Goal: Information Seeking & Learning: Learn about a topic

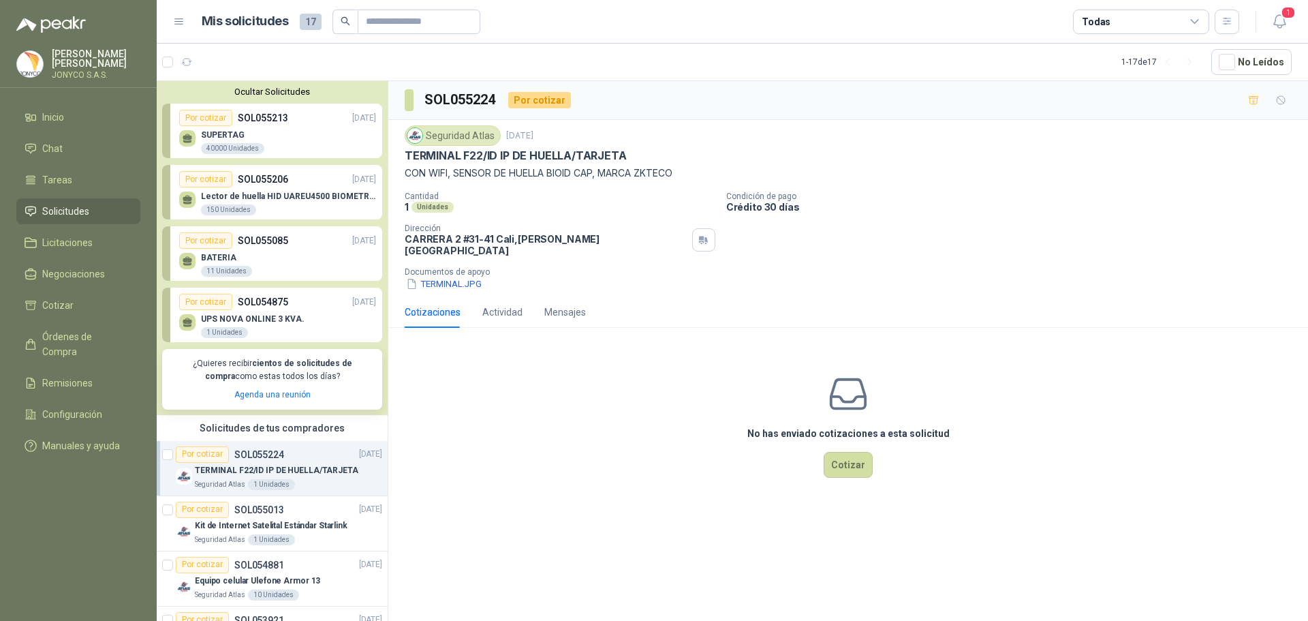
click at [290, 195] on p "Lector de huella HID UAREU4500 BIOMETRICO" at bounding box center [288, 196] width 175 height 10
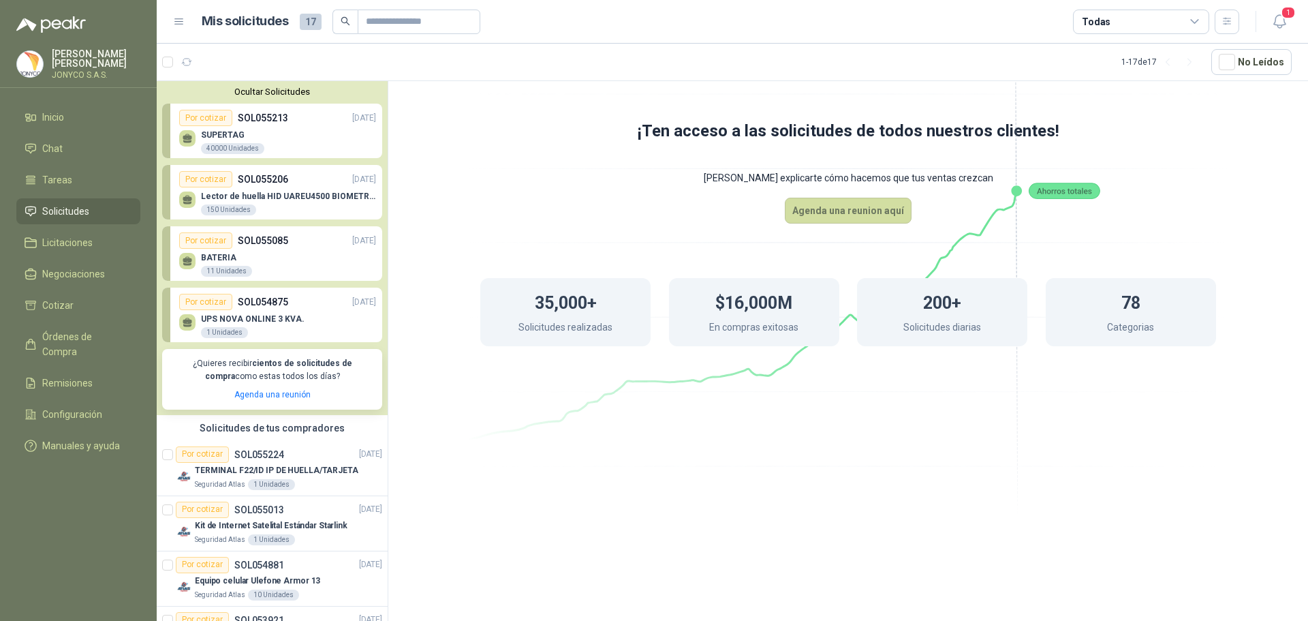
click at [290, 203] on div "Lector de huella HID UAREU4500 BIOMETRICO 150 Unidades" at bounding box center [288, 203] width 175 height 25
click at [300, 254] on div "BATERIA 11 Unidades" at bounding box center [277, 263] width 197 height 29
click at [289, 250] on div "BATERIA 11 Unidades" at bounding box center [277, 263] width 197 height 29
click at [282, 251] on div "BATERIA 11 Unidades" at bounding box center [277, 263] width 197 height 29
click at [84, 209] on span "Solicitudes" at bounding box center [65, 211] width 47 height 15
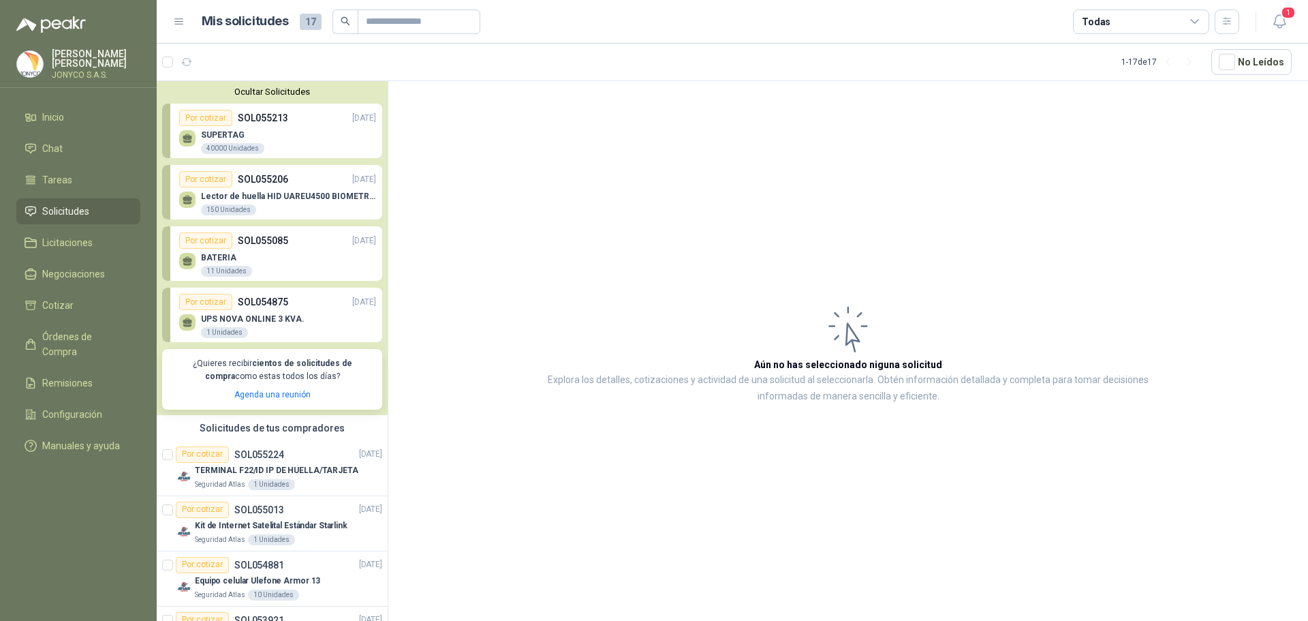
click at [84, 209] on span "Solicitudes" at bounding box center [65, 211] width 47 height 15
click at [243, 249] on div "BATERIA 11 Unidades" at bounding box center [277, 263] width 197 height 29
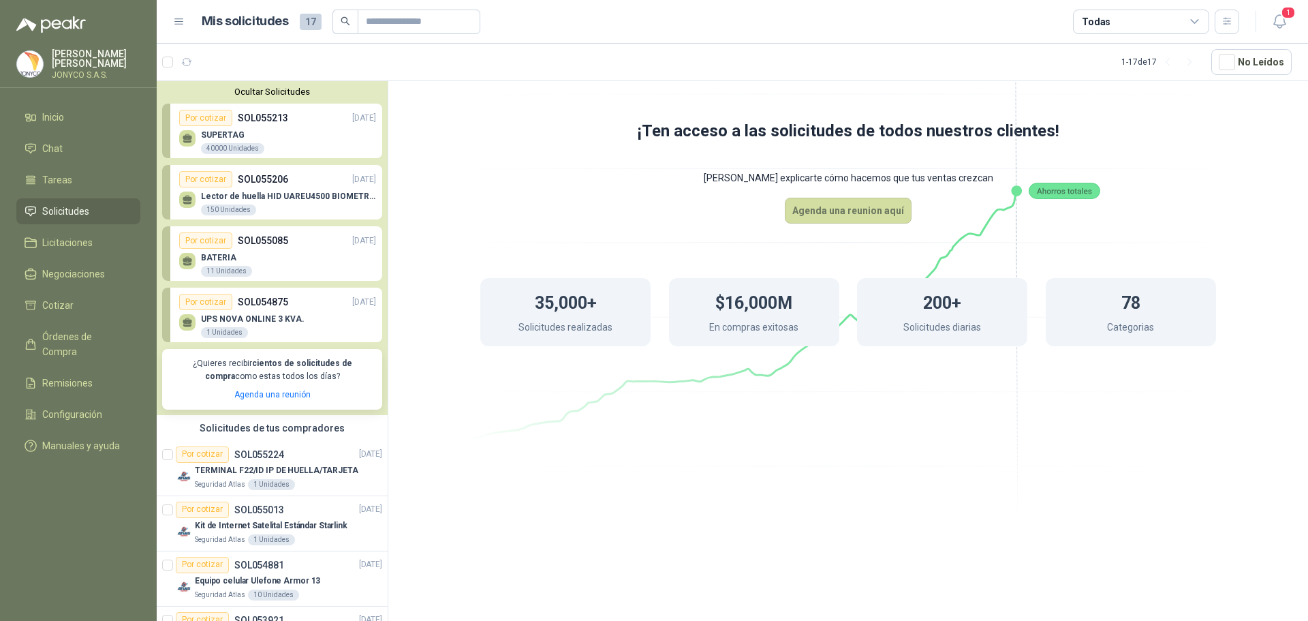
click at [253, 299] on p "SOL054875" at bounding box center [263, 301] width 50 height 15
click at [284, 444] on article "Por cotizar SOL055224 [DATE] TERMINAL F22/ID IP DE HUELLA/TARJETA Seguridad Atl…" at bounding box center [272, 468] width 231 height 55
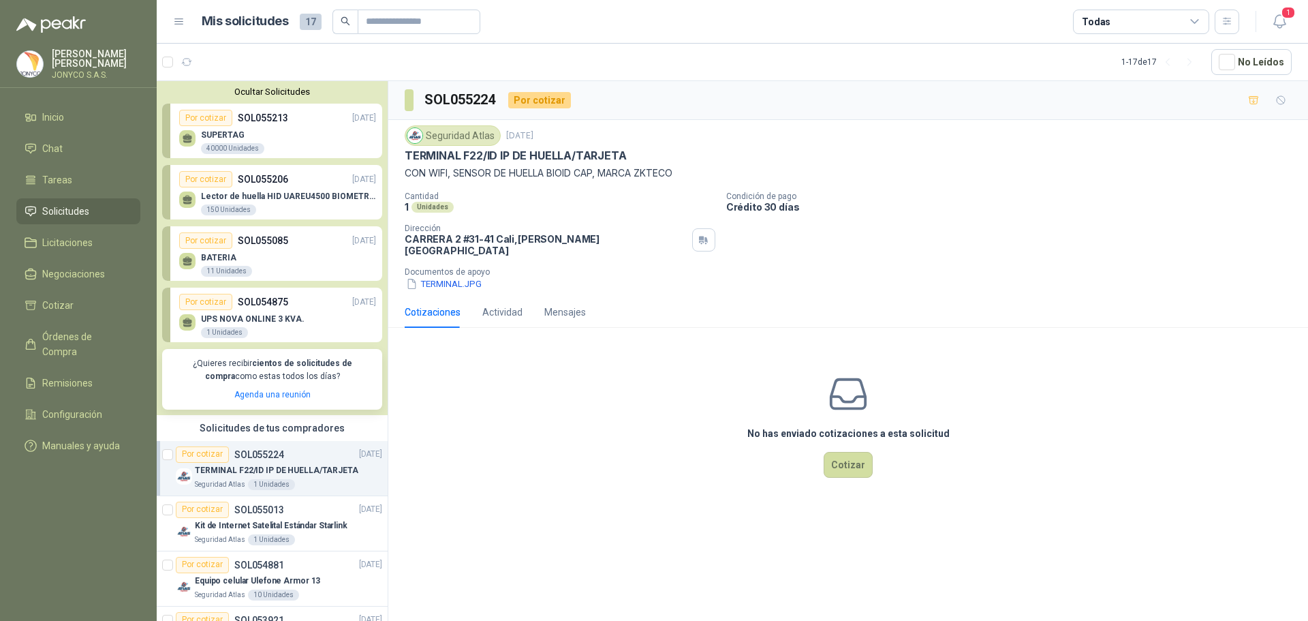
click at [269, 319] on p "UPS NOVA ONLINE 3 KVA." at bounding box center [253, 319] width 104 height 10
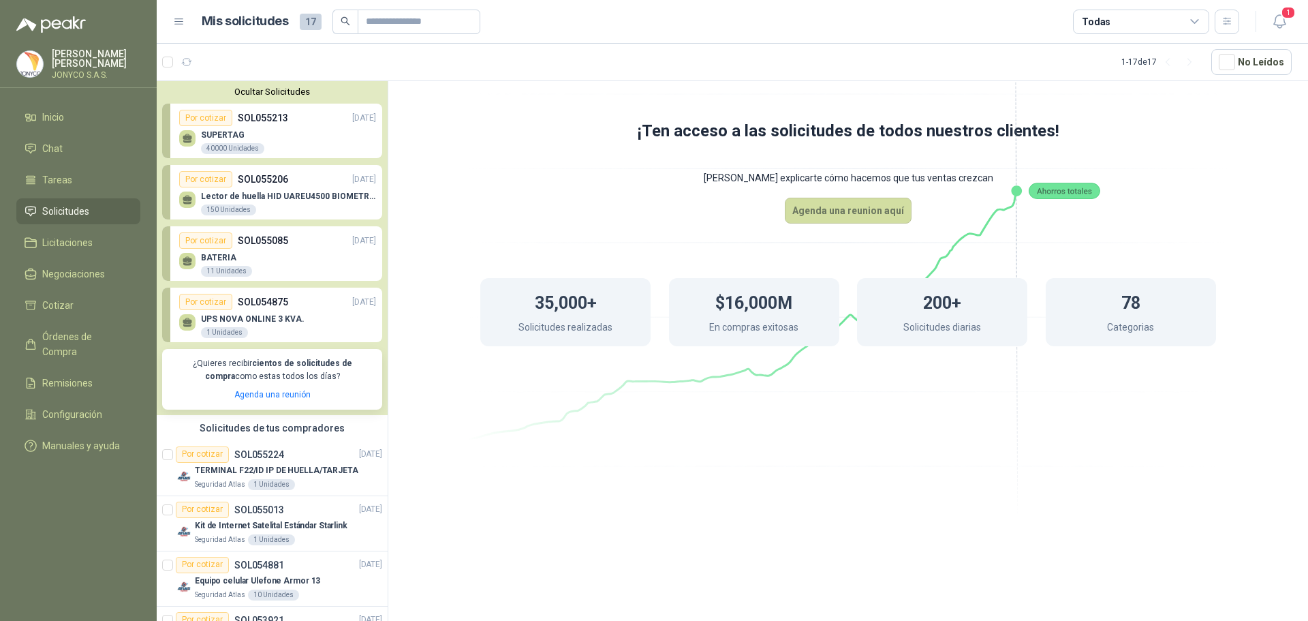
click at [281, 254] on div "BATERIA 11 Unidades" at bounding box center [277, 263] width 197 height 29
click at [264, 187] on p "SOL055206" at bounding box center [263, 179] width 50 height 15
click at [284, 121] on p "SOL055213" at bounding box center [263, 117] width 50 height 15
click at [67, 235] on span "Licitaciones" at bounding box center [67, 242] width 50 height 15
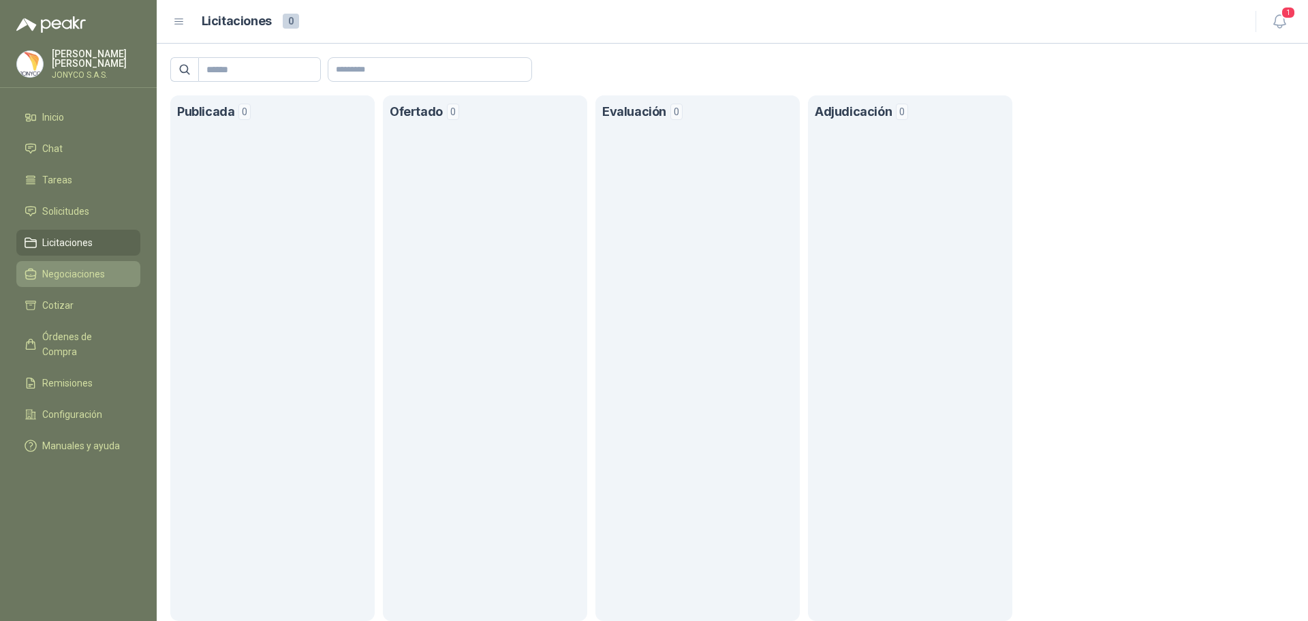
click at [66, 268] on span "Negociaciones" at bounding box center [73, 273] width 63 height 15
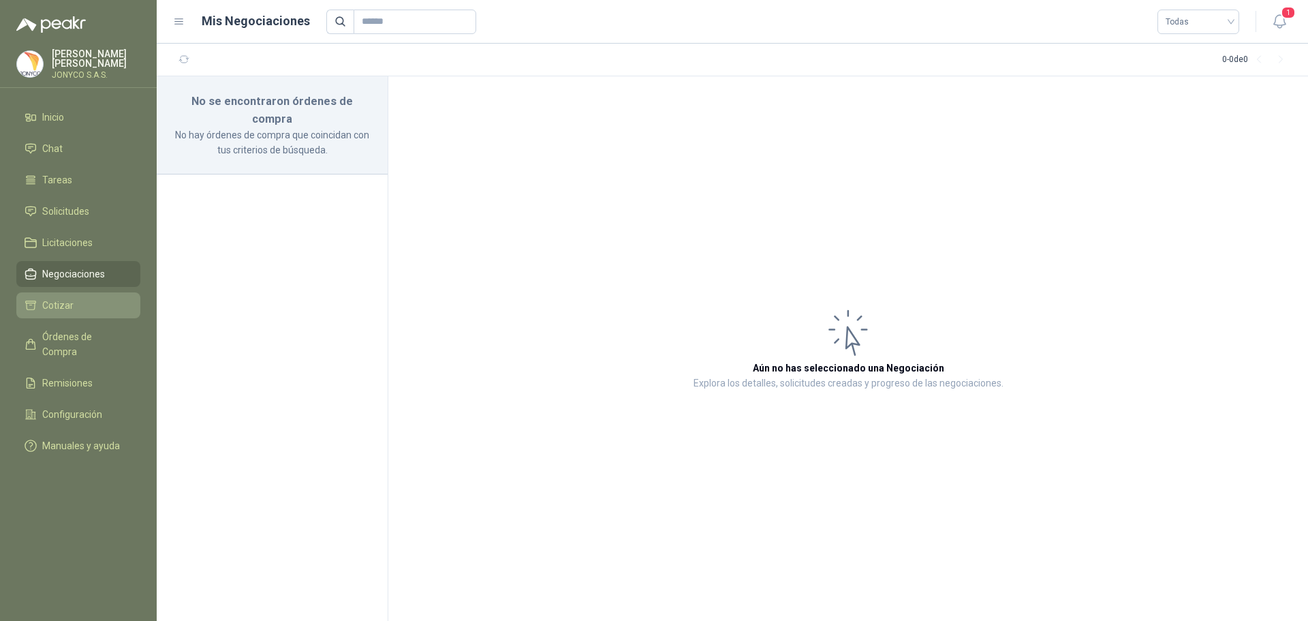
click at [58, 298] on span "Cotizar" at bounding box center [57, 305] width 31 height 15
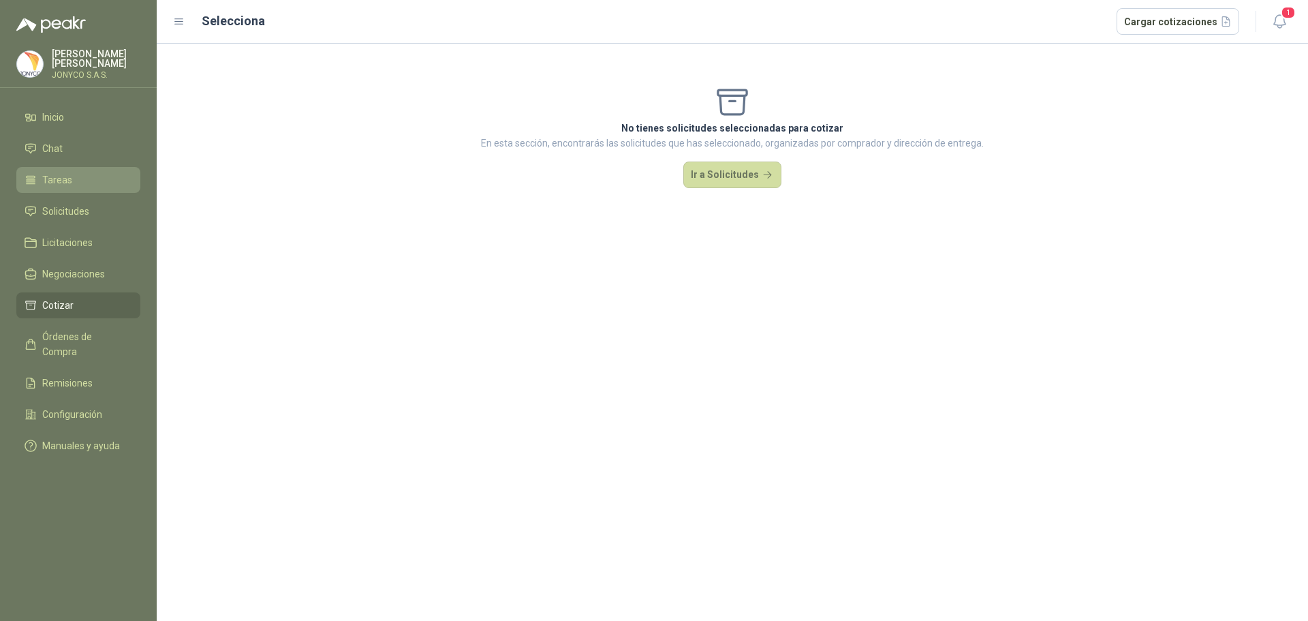
click at [66, 172] on span "Tareas" at bounding box center [57, 179] width 30 height 15
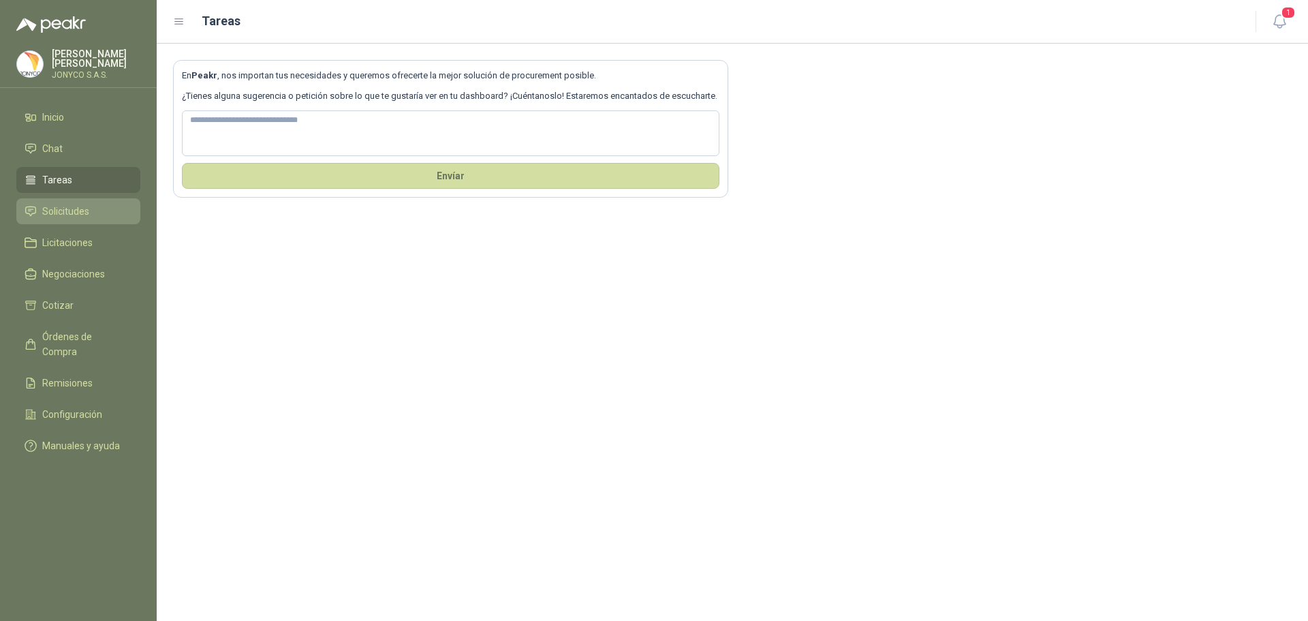
click at [66, 214] on span "Solicitudes" at bounding box center [65, 211] width 47 height 15
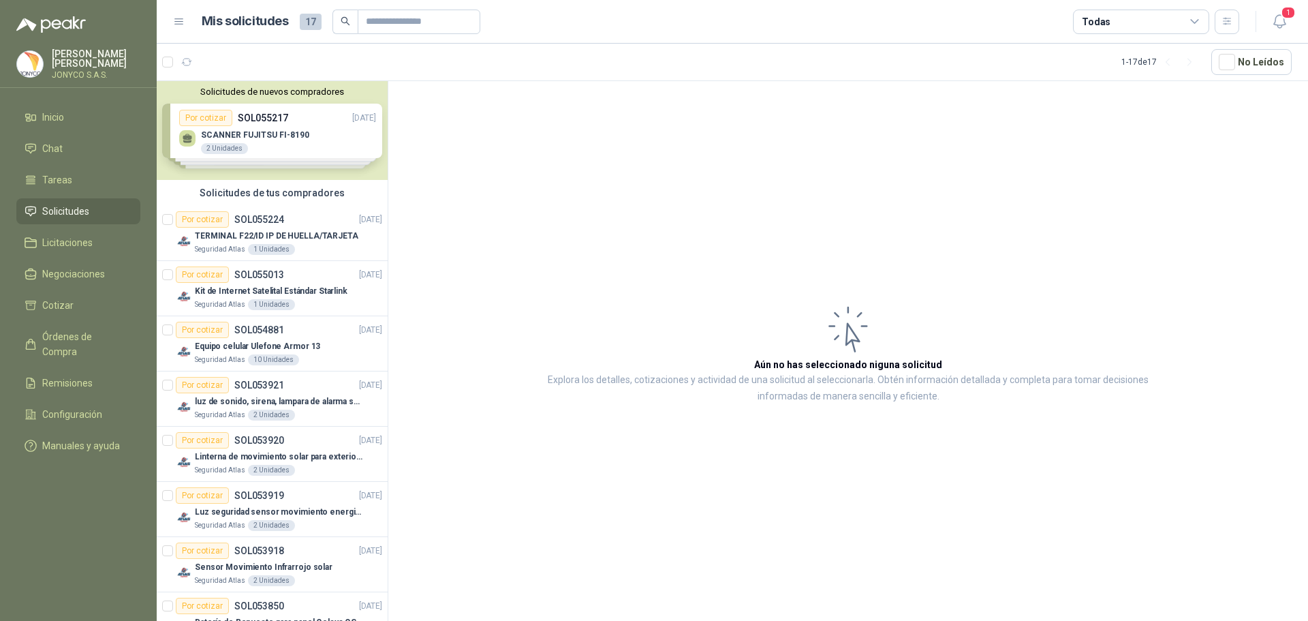
click at [288, 140] on div "Solicitudes de nuevos compradores Por cotizar SOL055217 [DATE] SCANNER FUJITSU …" at bounding box center [272, 130] width 231 height 99
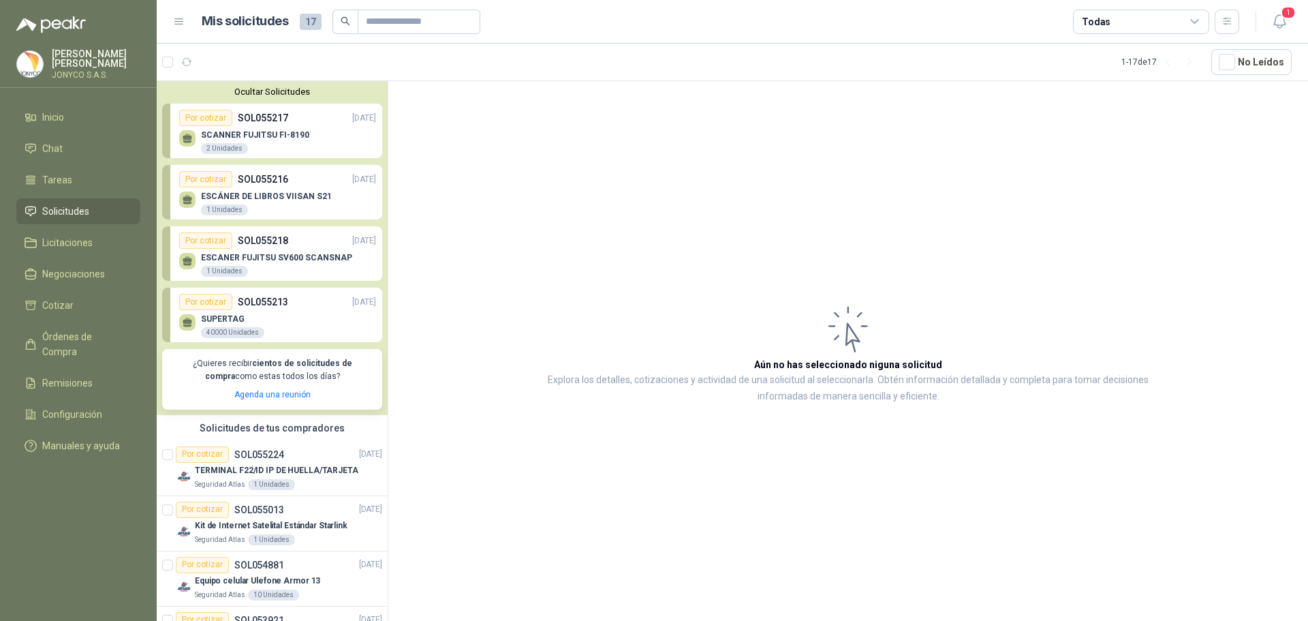
click at [236, 331] on div "40000 Unidades" at bounding box center [232, 332] width 63 height 11
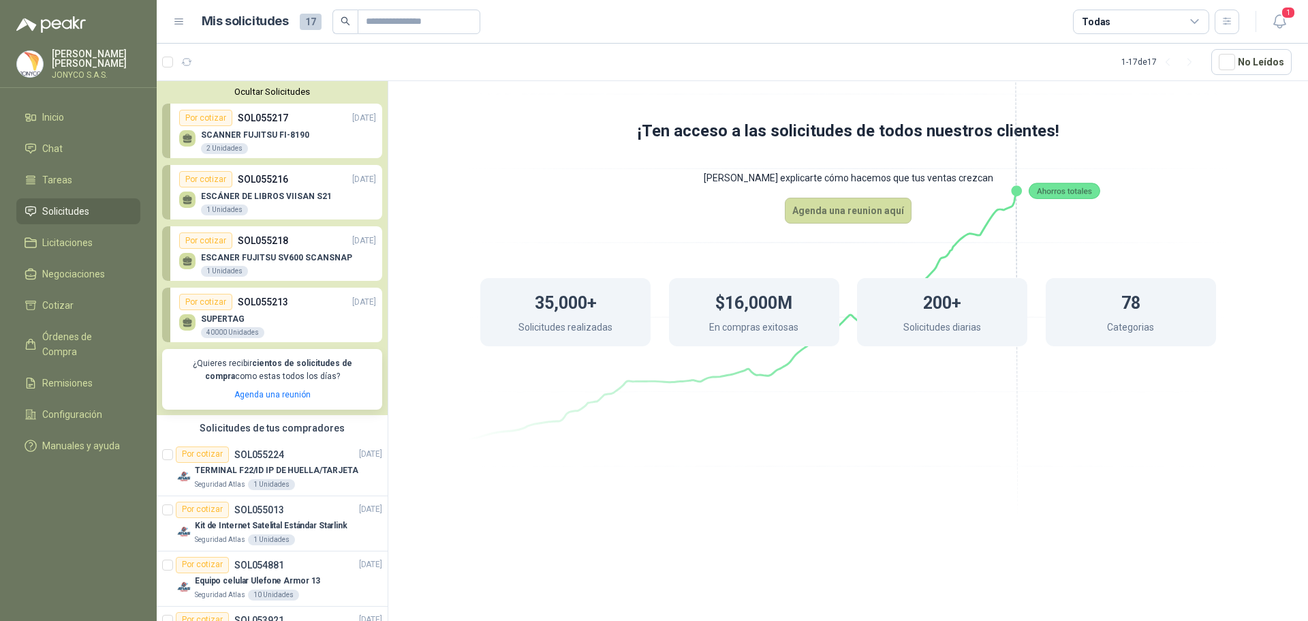
click at [308, 326] on div "SUPERTAG 40000 Unidades" at bounding box center [277, 324] width 197 height 29
click at [169, 18] on header "Mis solicitudes 17 Todas 1" at bounding box center [732, 22] width 1151 height 44
click at [178, 21] on icon at bounding box center [179, 21] width 8 height 5
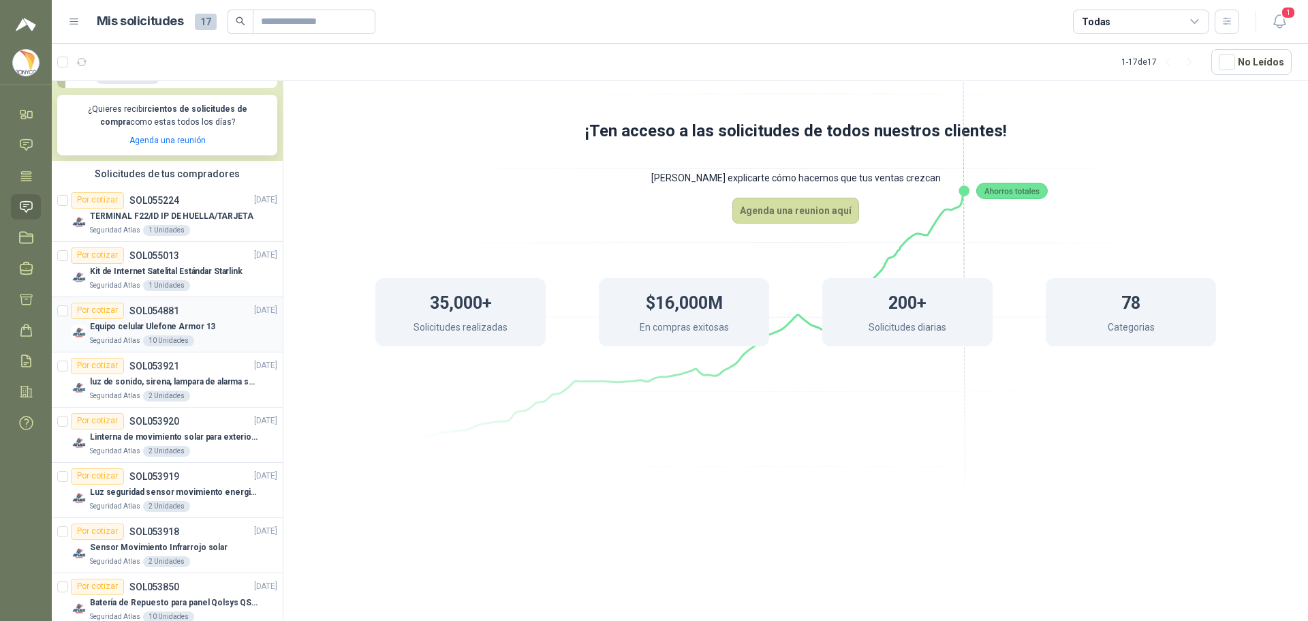
scroll to position [273, 0]
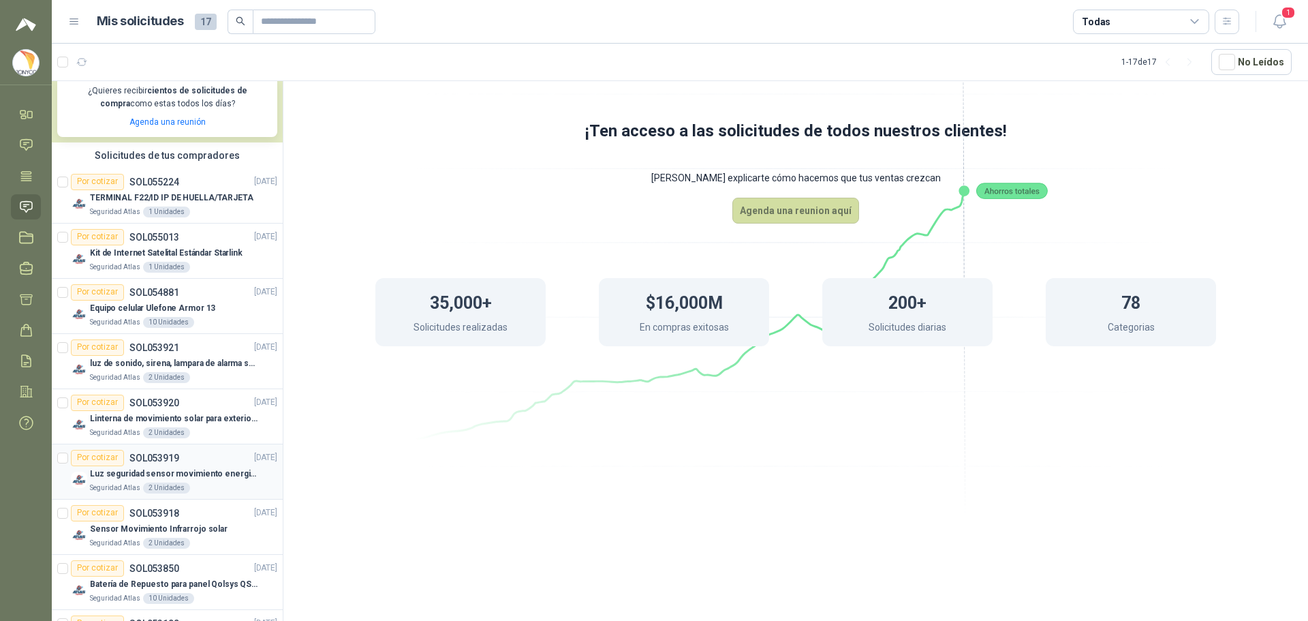
click at [207, 473] on p "Luz seguridad sensor movimiento energia solar" at bounding box center [175, 473] width 170 height 13
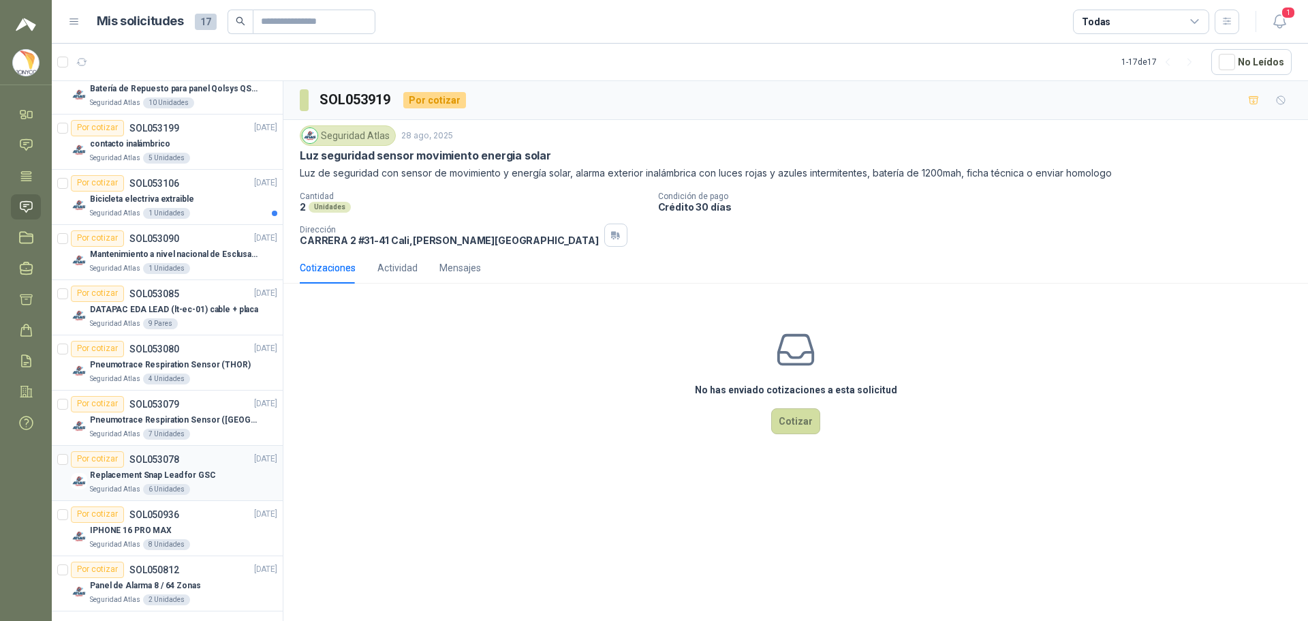
scroll to position [773, 0]
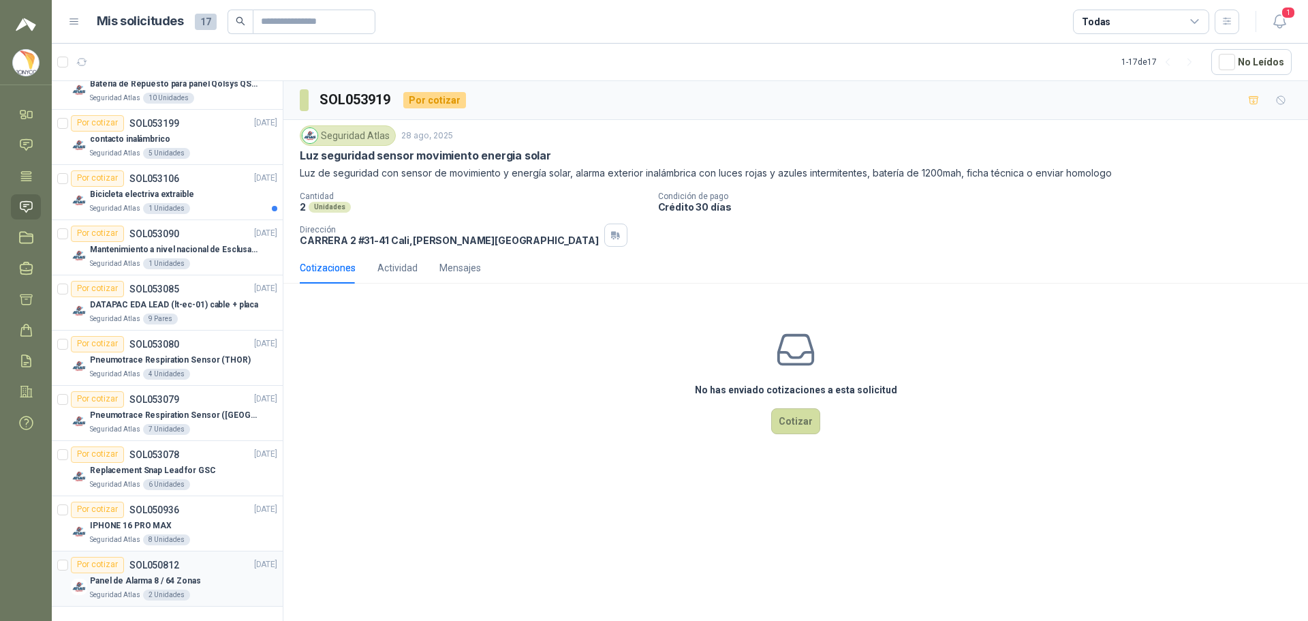
click at [215, 583] on div "Panel de Alarma 8 / 64 Zonas" at bounding box center [183, 581] width 187 height 16
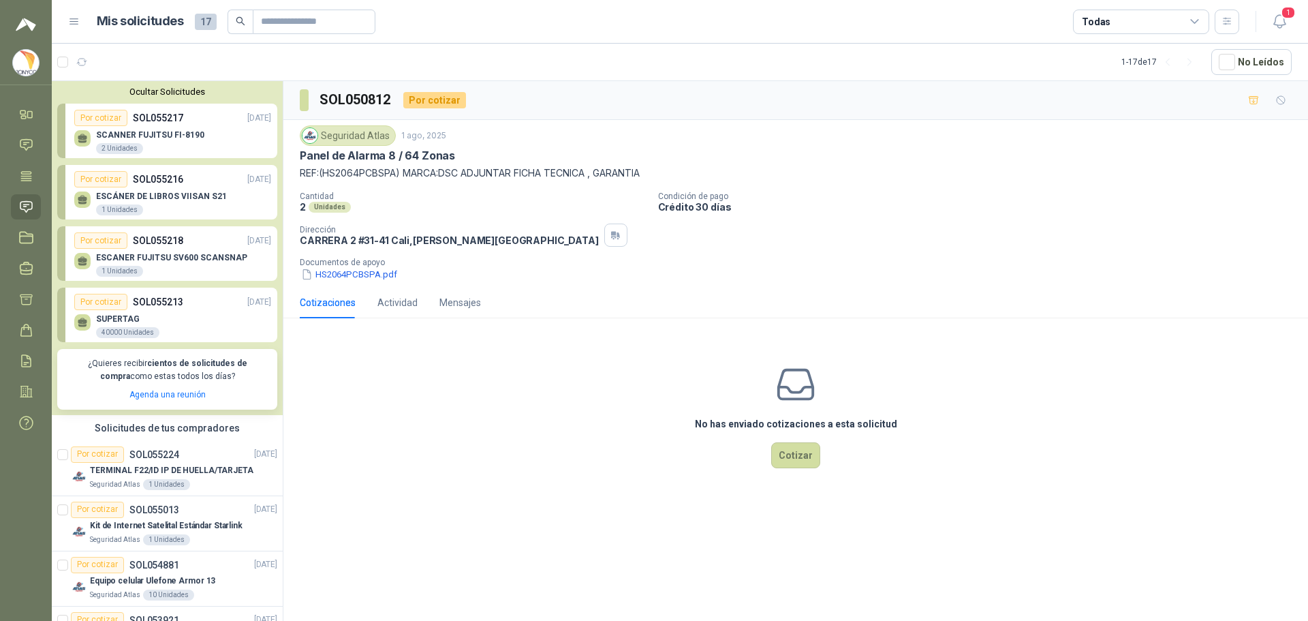
click at [167, 96] on button "Ocultar Solicitudes" at bounding box center [167, 92] width 220 height 10
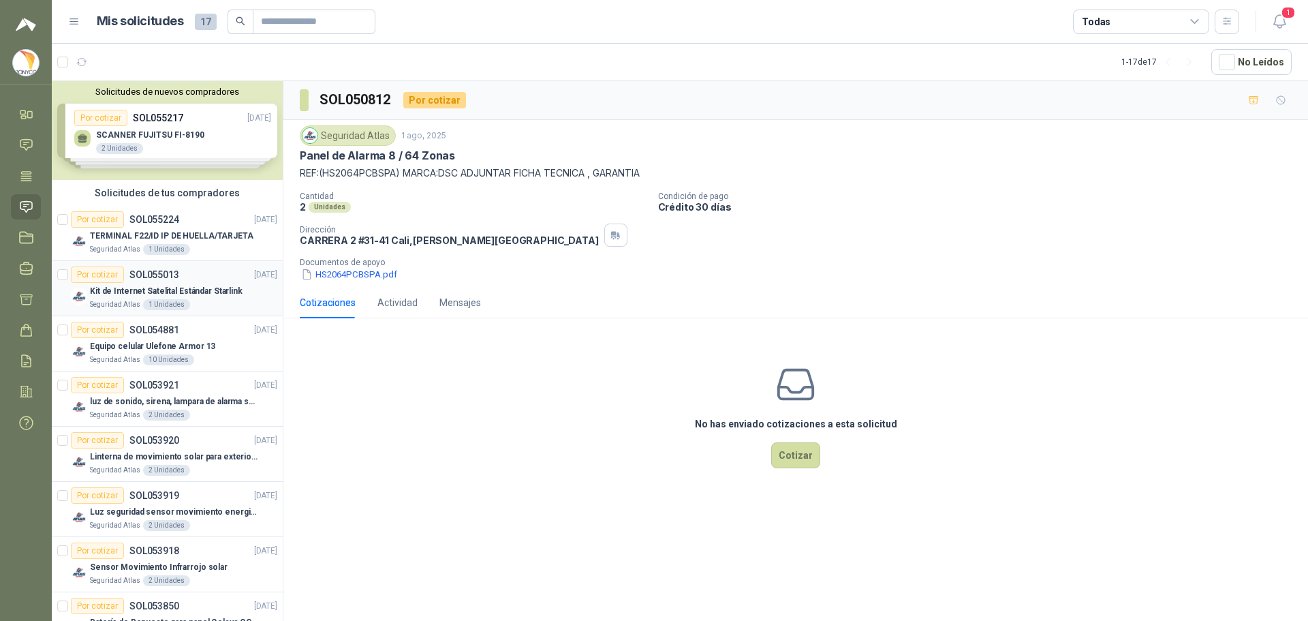
drag, startPoint x: 555, startPoint y: 562, endPoint x: 267, endPoint y: 277, distance: 405.6
click at [555, 561] on div "SOL050812 Por cotizar Seguridad Atlas [DATE] Panel de Alarma 8 / 64 Zonas REF:(…" at bounding box center [795, 353] width 1025 height 544
click at [29, 117] on icon at bounding box center [26, 114] width 14 height 14
